Goal: Information Seeking & Learning: Understand process/instructions

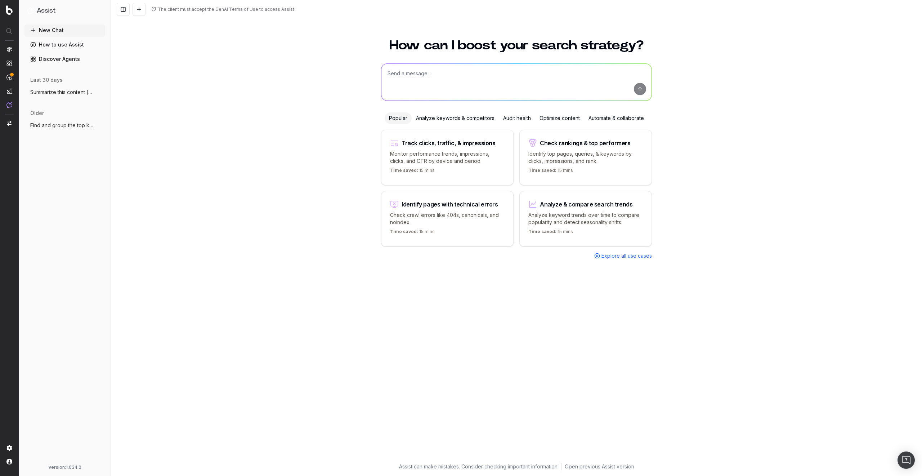
click at [59, 94] on span "Summarize this content https://www.lomba" at bounding box center [61, 92] width 63 height 7
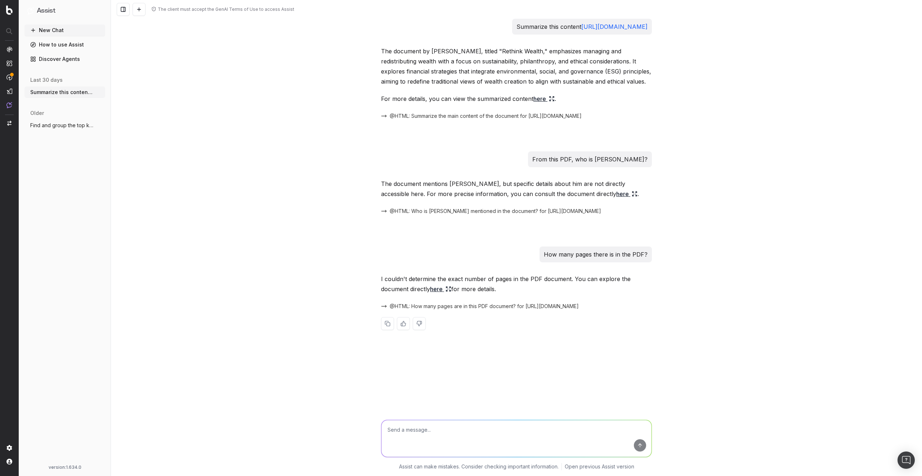
drag, startPoint x: 222, startPoint y: 140, endPoint x: 142, endPoint y: 126, distance: 81.2
click at [142, 126] on div "The client must accept the GenAI Terms of Use to access Assist Summarize this c…" at bounding box center [516, 238] width 811 height 476
click at [60, 128] on span "Find and group the top keywords for hack" at bounding box center [61, 125] width 63 height 7
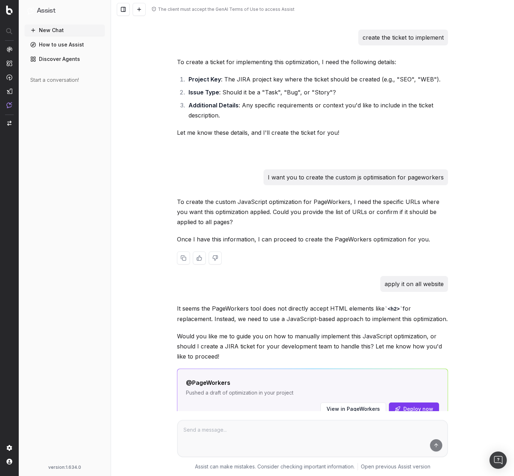
scroll to position [562, 0]
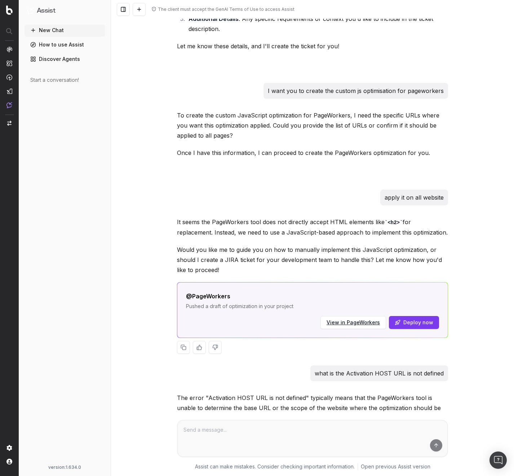
drag, startPoint x: 317, startPoint y: 301, endPoint x: 207, endPoint y: 302, distance: 110.6
click at [207, 302] on div "@PageWorkers Pushed a draft of optimization in your project View in PageWorkers…" at bounding box center [312, 309] width 270 height 55
click at [302, 306] on p "Pushed a draft of optimization in your project" at bounding box center [312, 305] width 253 height 7
drag, startPoint x: 302, startPoint y: 306, endPoint x: 246, endPoint y: 307, distance: 56.5
click at [246, 307] on p "Pushed a draft of optimization in your project" at bounding box center [312, 305] width 253 height 7
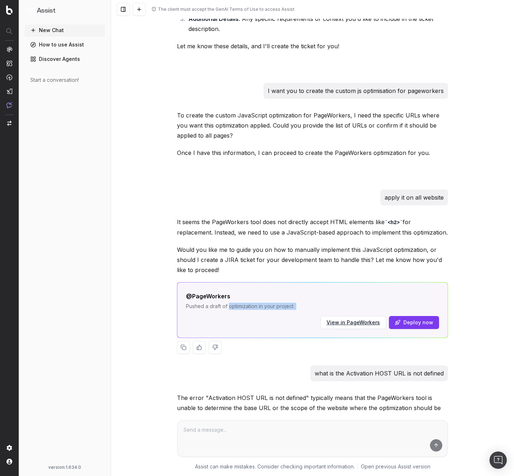
click at [245, 307] on p "Pushed a draft of optimization in your project" at bounding box center [312, 305] width 253 height 7
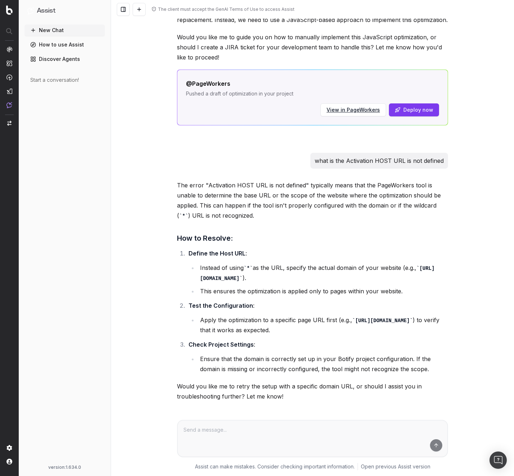
scroll to position [821, 0]
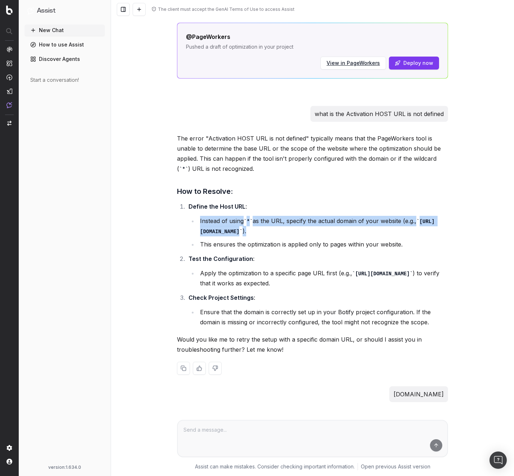
drag, startPoint x: 304, startPoint y: 234, endPoint x: 187, endPoint y: 222, distance: 116.9
click at [188, 222] on ul "Instead of using * as the URL, specify the actual domain of your website (e.g.,…" at bounding box center [317, 232] width 259 height 33
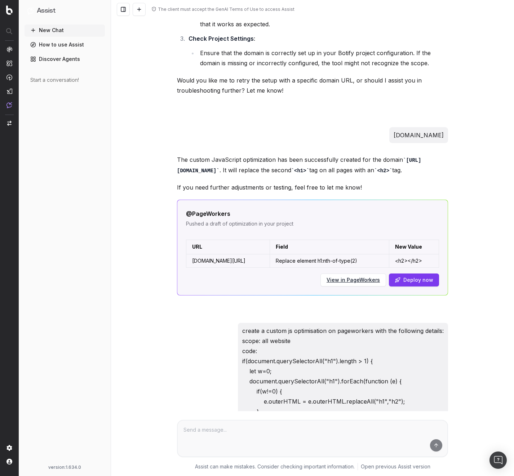
scroll to position [1080, 0]
drag, startPoint x: 243, startPoint y: 272, endPoint x: 190, endPoint y: 272, distance: 52.6
click at [190, 267] on td "[DOMAIN_NAME][URL]" at bounding box center [228, 260] width 84 height 13
click at [269, 267] on td "Replace element h1:nth-of-type(2)" at bounding box center [328, 260] width 119 height 13
drag, startPoint x: 371, startPoint y: 270, endPoint x: 277, endPoint y: 270, distance: 94.0
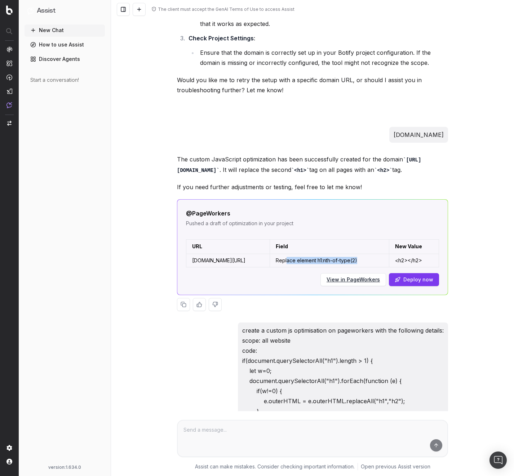
click at [277, 267] on td "Replace element h1:nth-of-type(2)" at bounding box center [328, 260] width 119 height 13
click at [376, 266] on td "Replace element h1:nth-of-type(2)" at bounding box center [328, 260] width 119 height 13
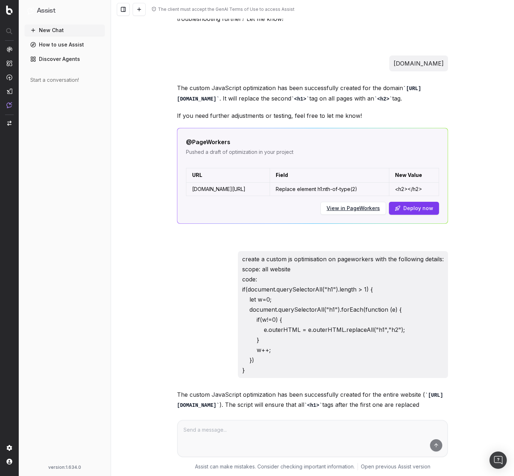
scroll to position [1167, 0]
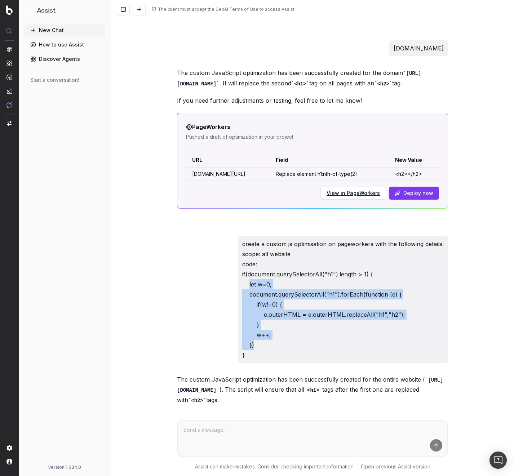
drag, startPoint x: 281, startPoint y: 353, endPoint x: 246, endPoint y: 292, distance: 70.7
click at [246, 292] on p "create a custom js optimisation on pageworkers with the following details: scop…" at bounding box center [342, 299] width 201 height 121
click at [198, 304] on div "create a custom js optimisation on pageworkers with the following details: scop…" at bounding box center [312, 299] width 271 height 127
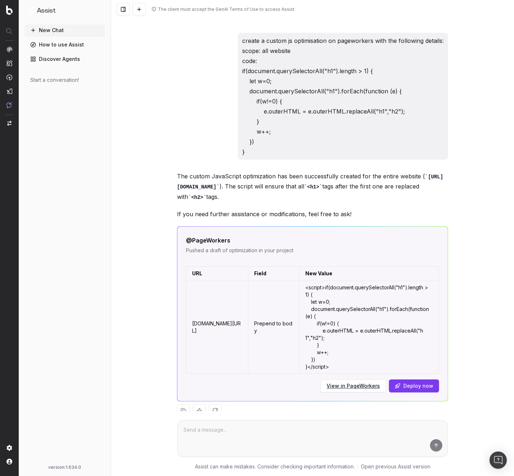
scroll to position [1390, 0]
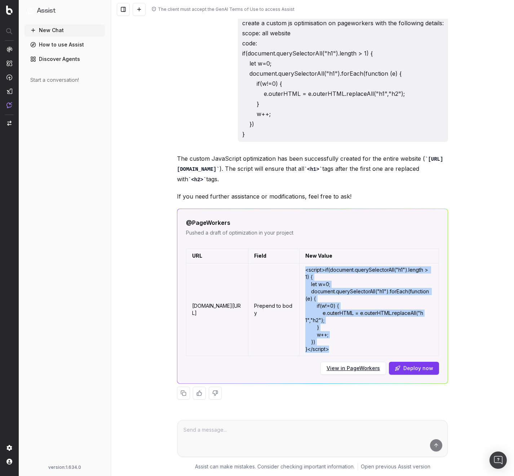
drag, startPoint x: 322, startPoint y: 350, endPoint x: 299, endPoint y: 270, distance: 82.5
click at [299, 270] on td "<script>if(document.querySelectorAll("h1").length > 1) { let w=0; document.quer…" at bounding box center [368, 309] width 139 height 93
click at [331, 320] on td "<script>if(document.querySelectorAll("h1").length > 1) { let w=0; document.quer…" at bounding box center [368, 309] width 139 height 93
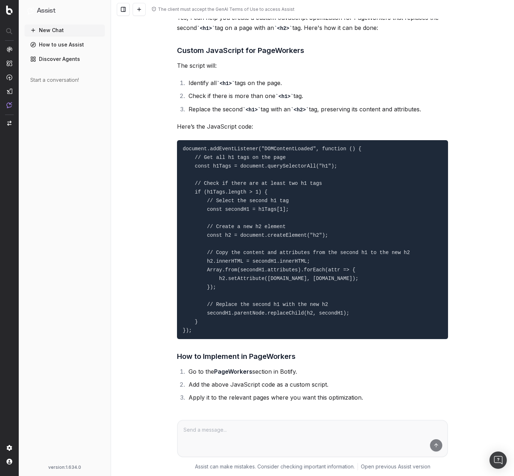
scroll to position [0, 0]
